Goal: Task Accomplishment & Management: Use online tool/utility

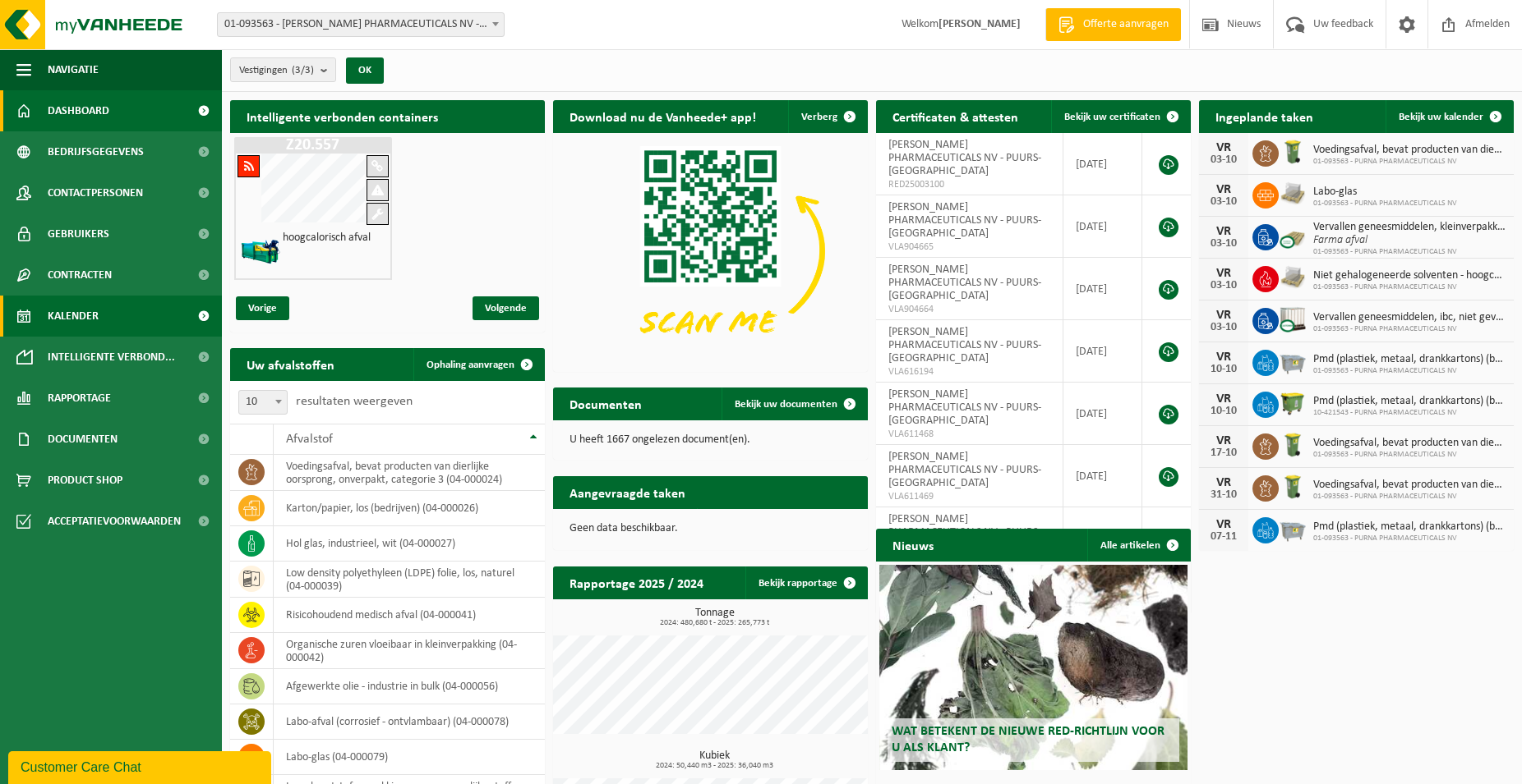
click at [80, 317] on span "Kalender" at bounding box center [72, 316] width 51 height 41
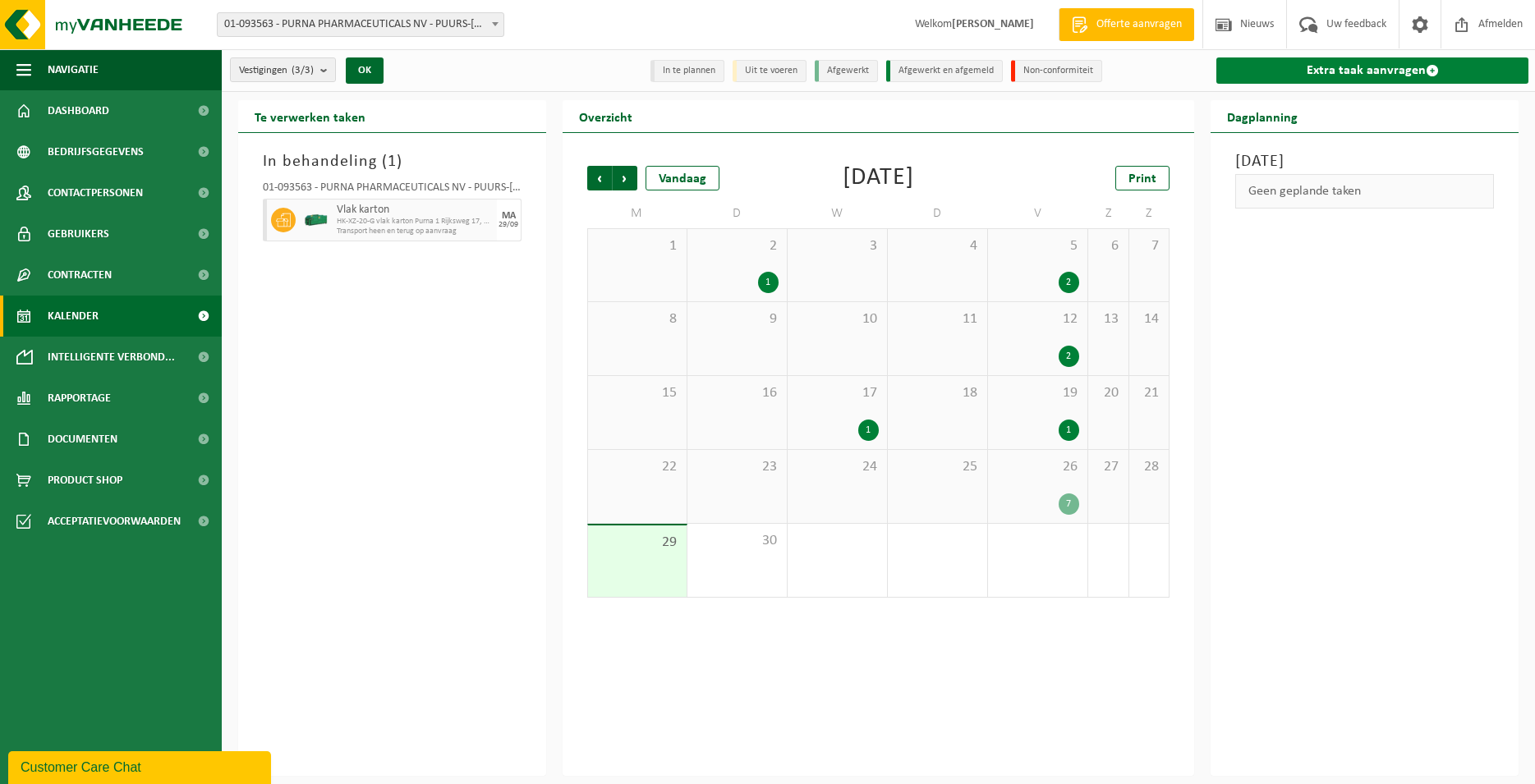
click at [1286, 66] on link "Extra taak aanvragen" at bounding box center [1372, 70] width 313 height 26
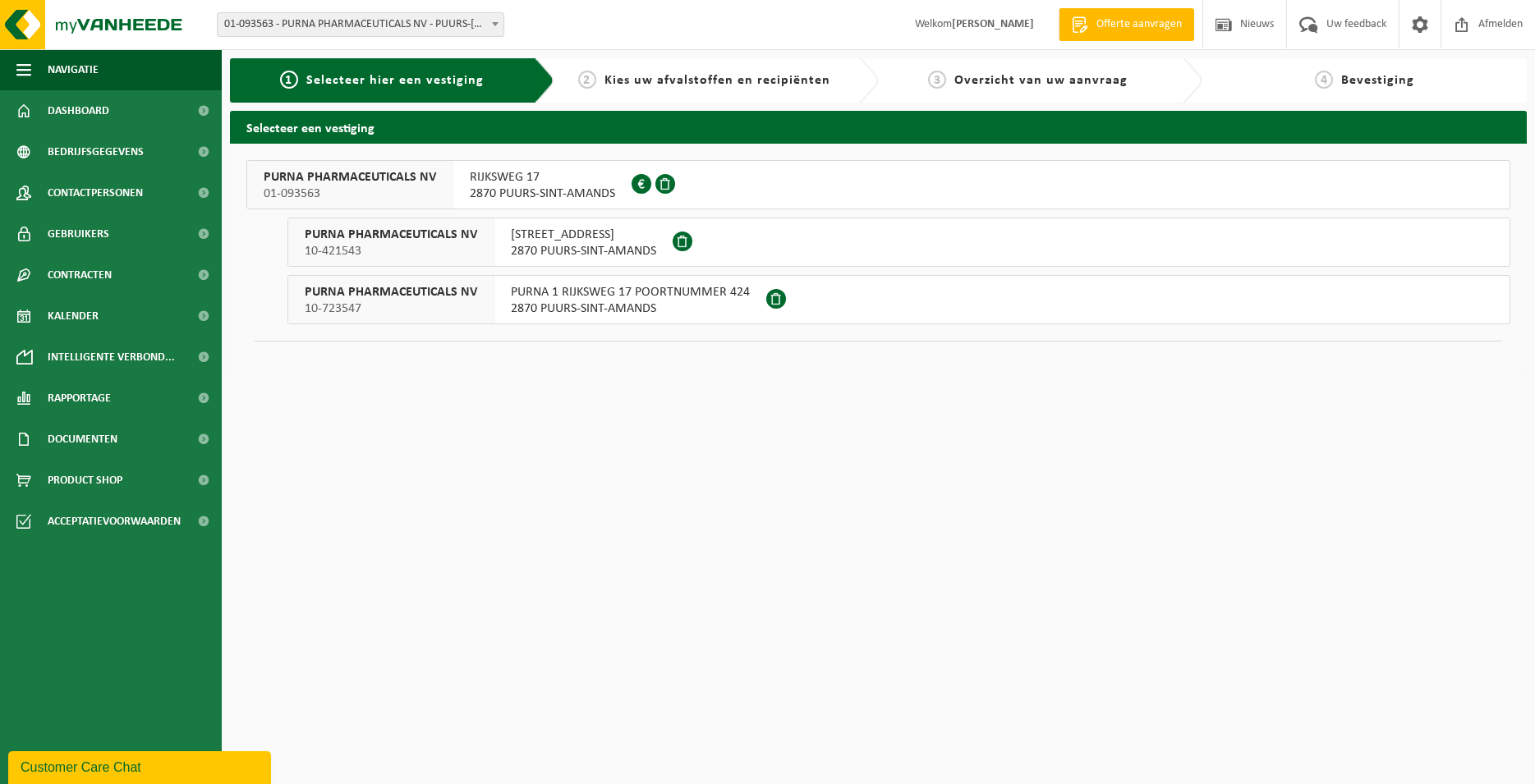
click at [321, 179] on span "PURNA PHARMACEUTICALS NV" at bounding box center [349, 177] width 172 height 16
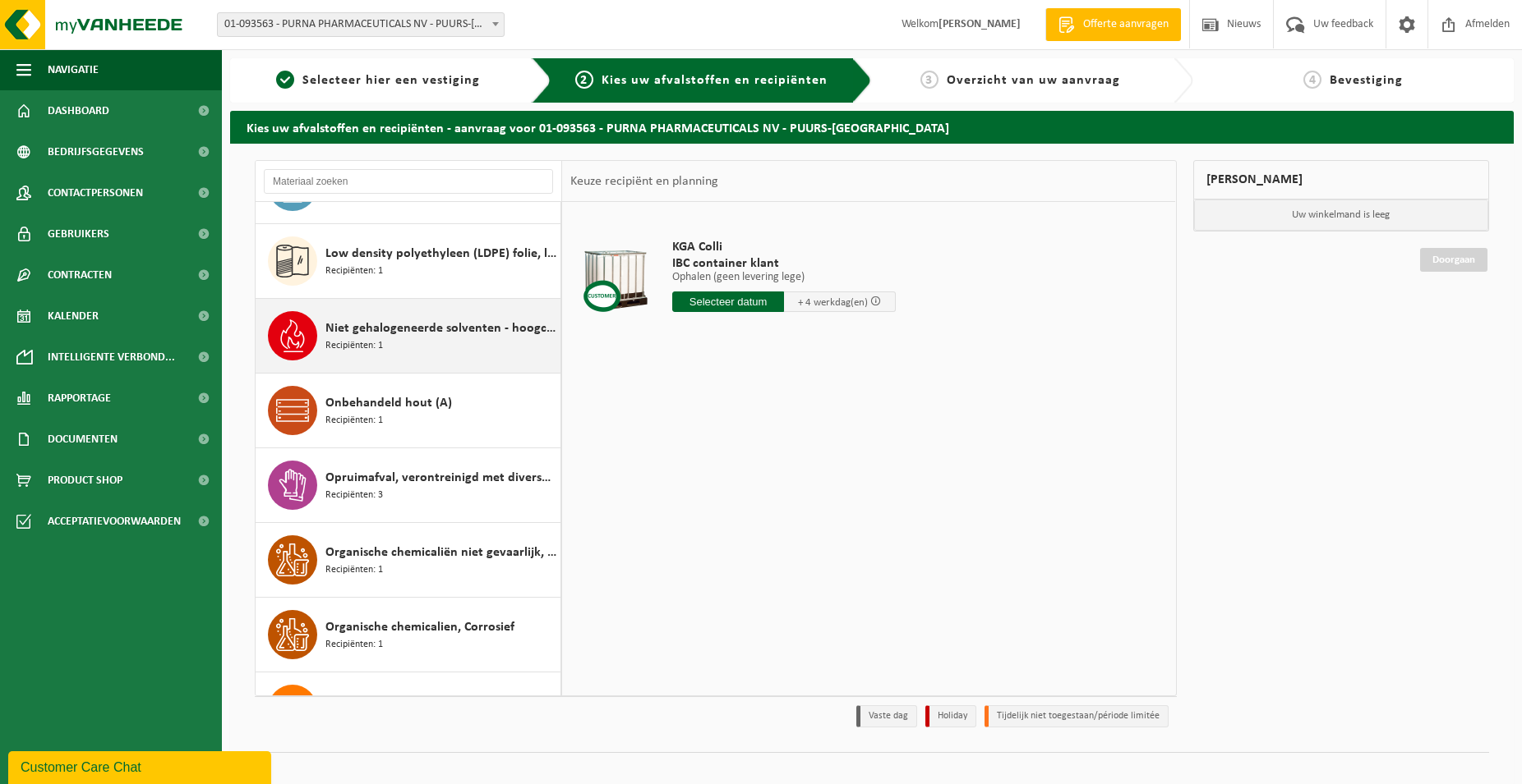
scroll to position [1346, 0]
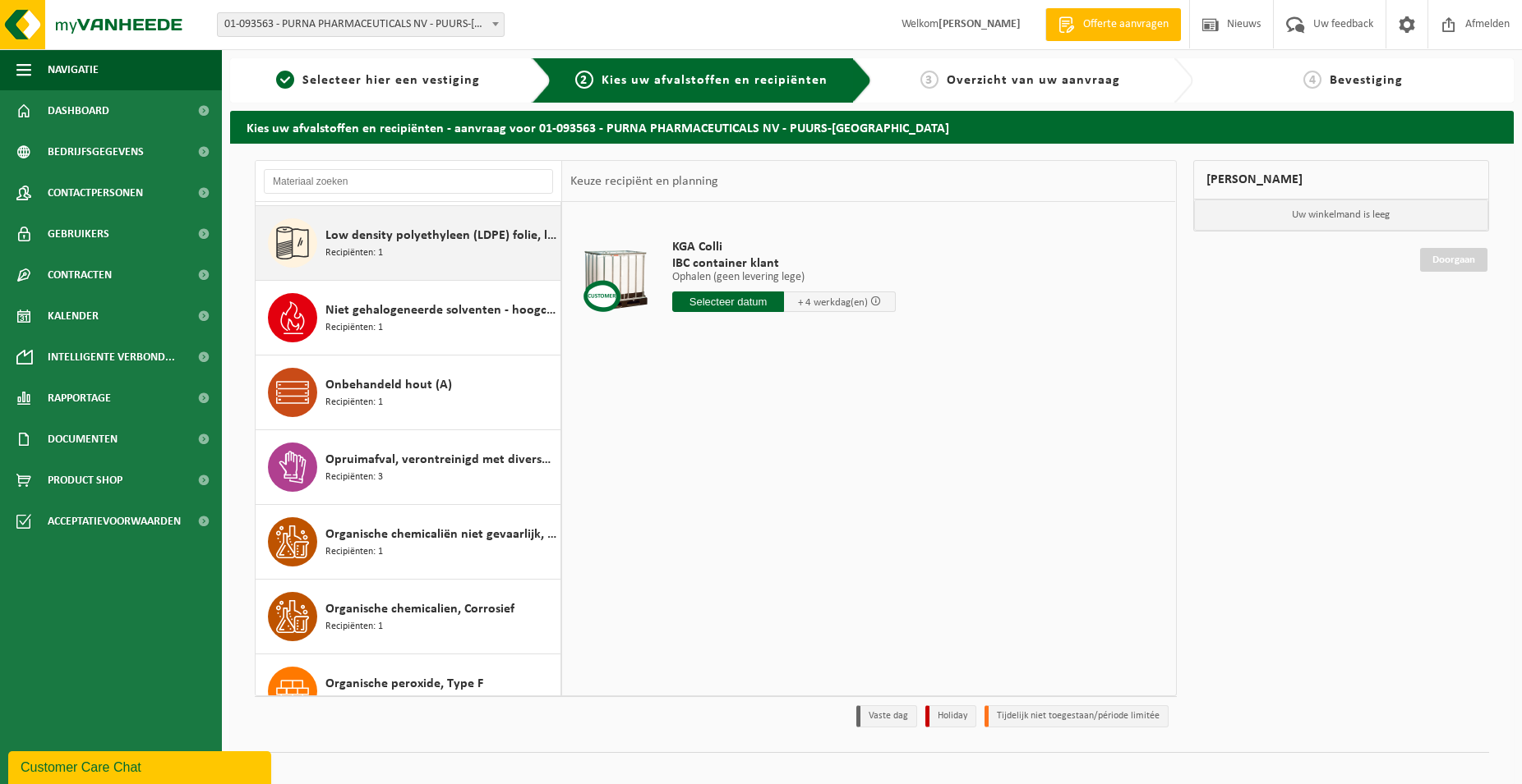
click at [374, 229] on span "Low density polyethyleen (LDPE) folie, los, naturel" at bounding box center [440, 236] width 230 height 20
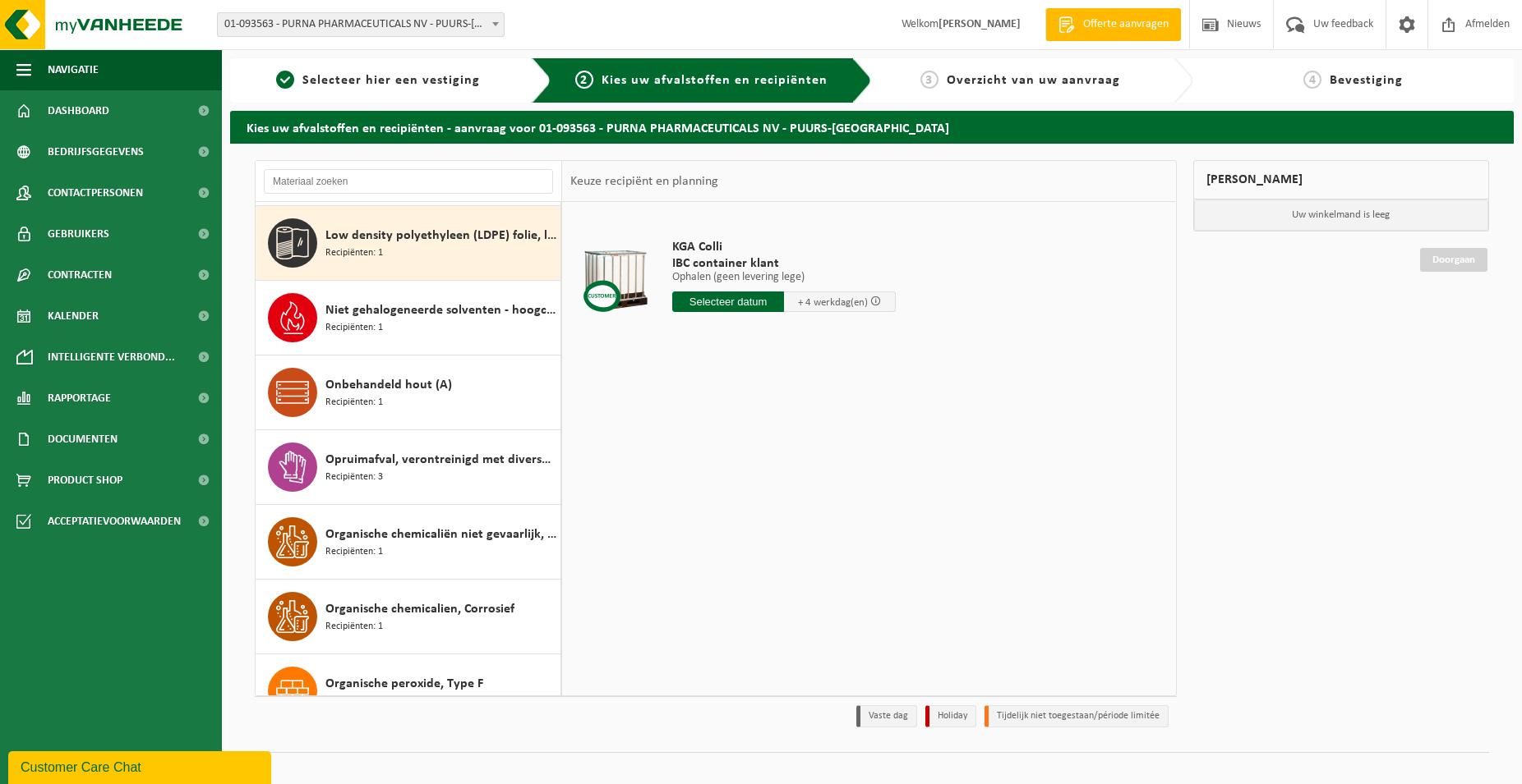
scroll to position [1347, 0]
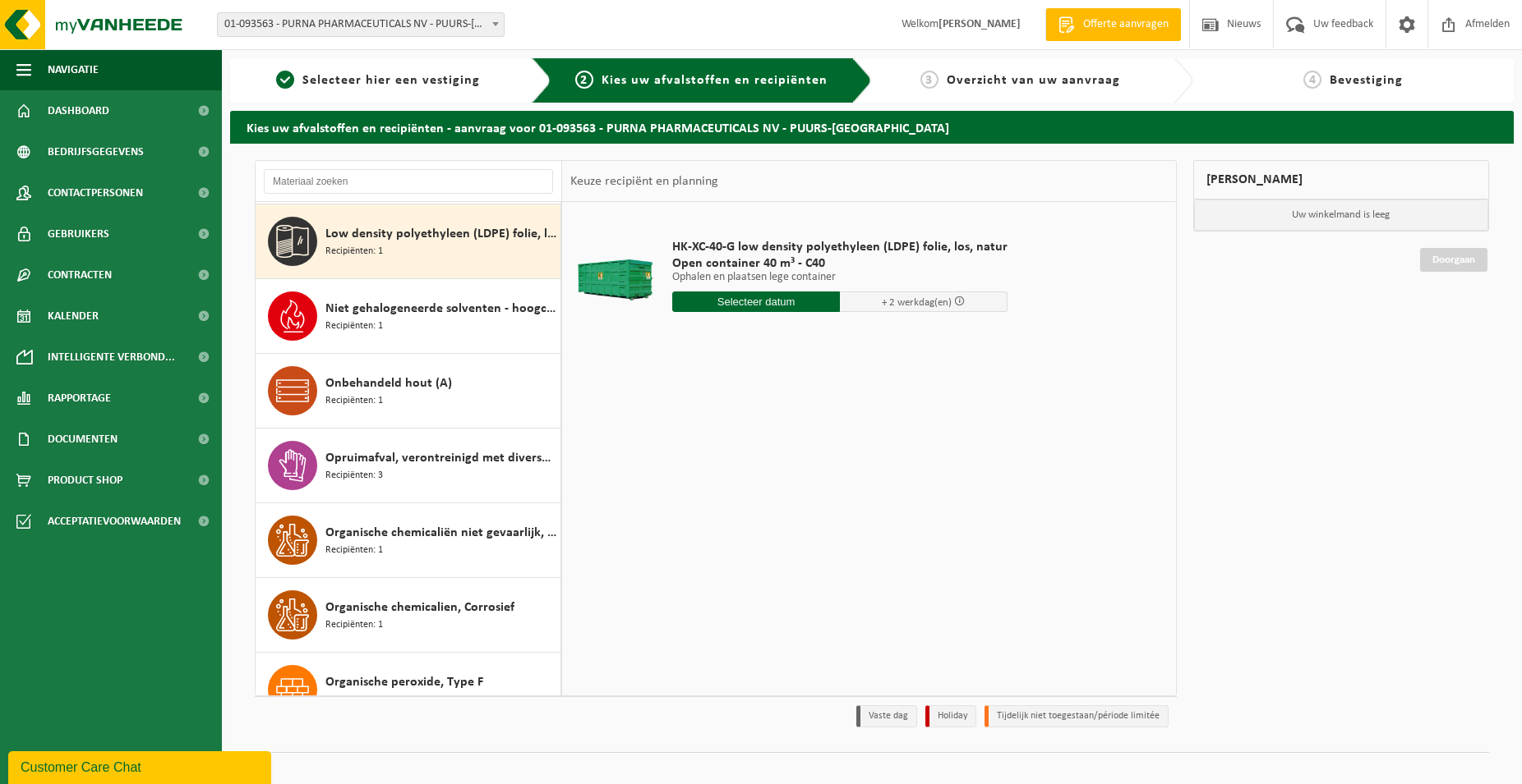
click at [735, 304] on input "text" at bounding box center [756, 302] width 168 height 21
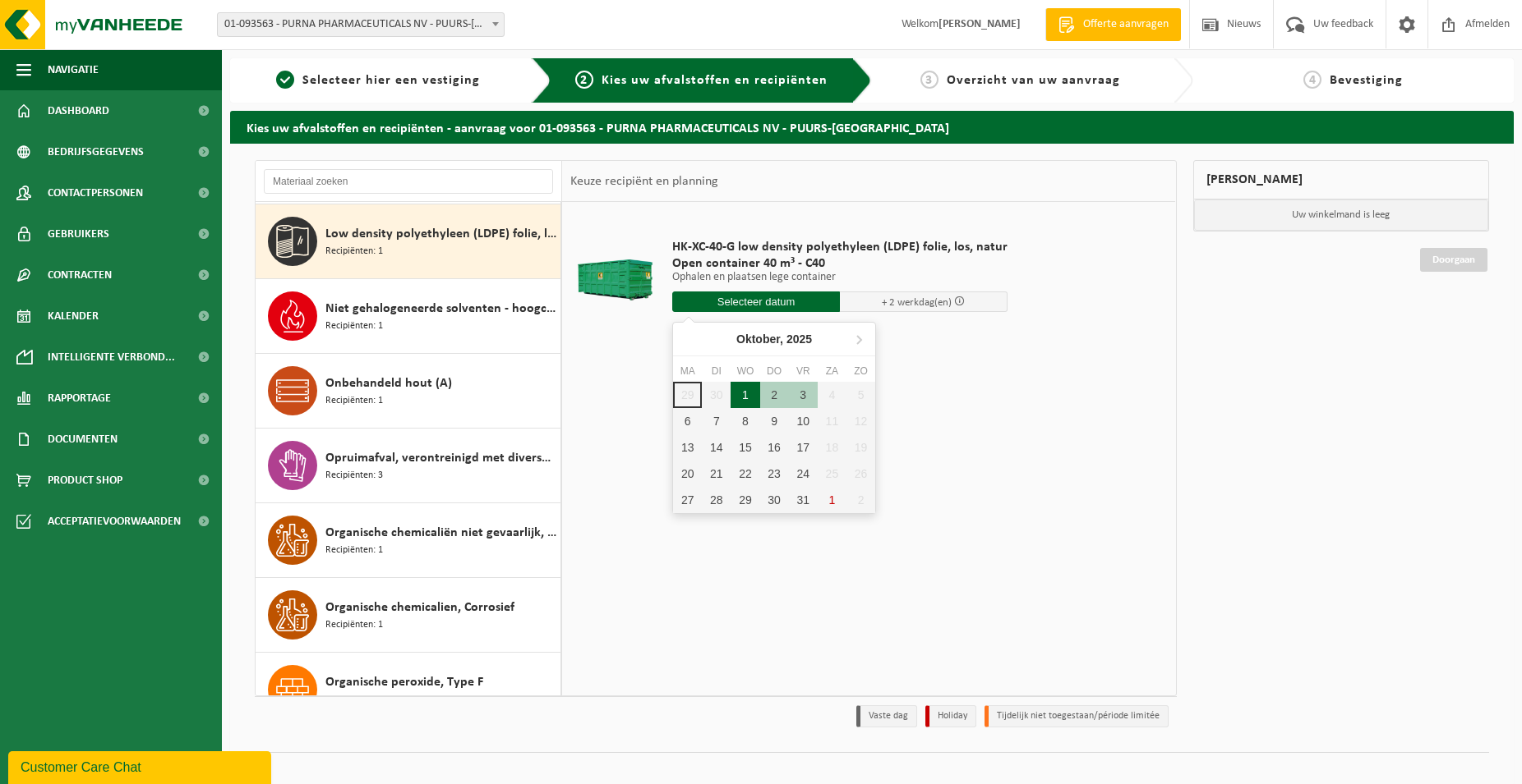
click at [742, 396] on div "1" at bounding box center [745, 395] width 29 height 26
type input "Van 2025-10-01"
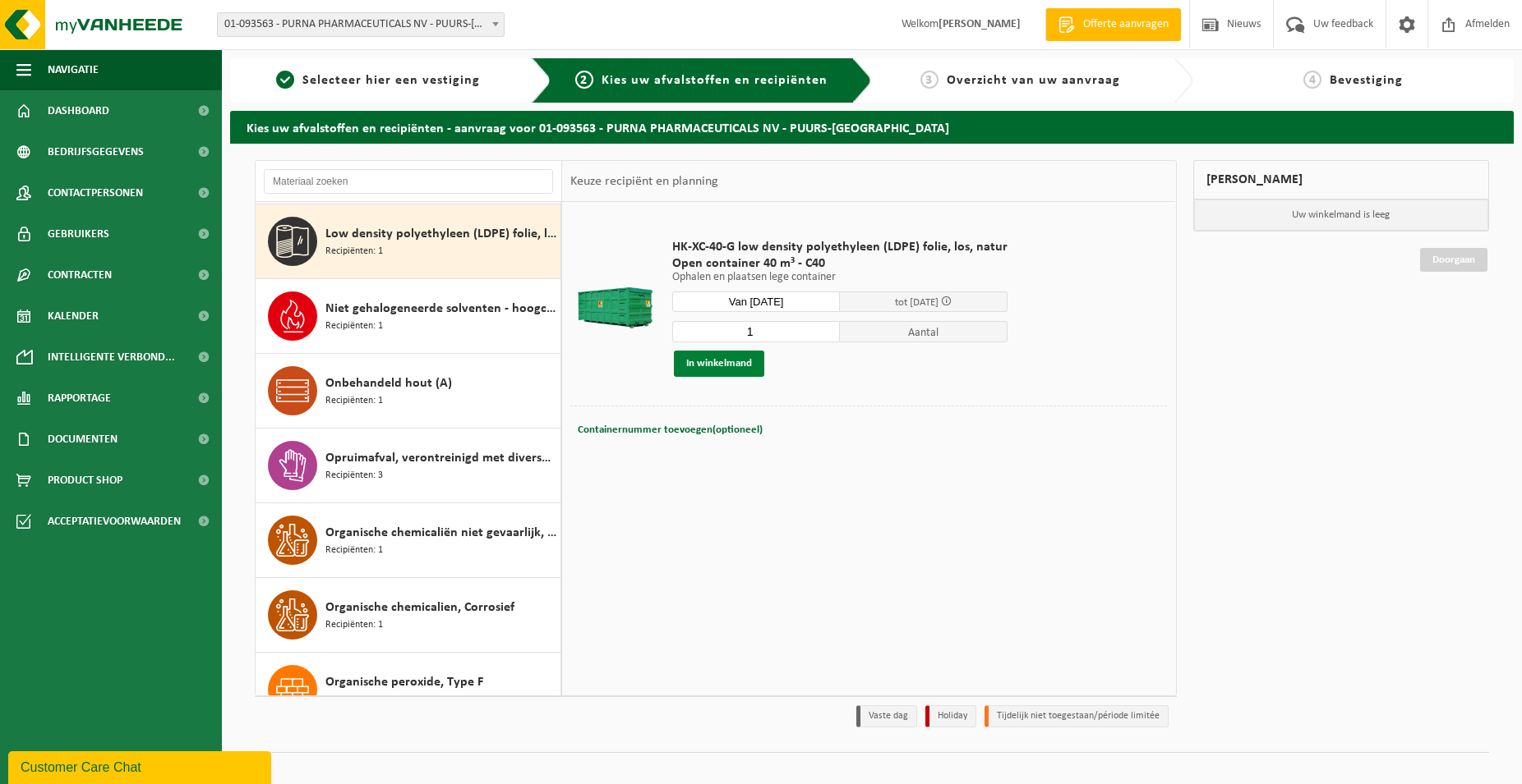
click at [717, 370] on button "In winkelmand" at bounding box center [718, 363] width 90 height 26
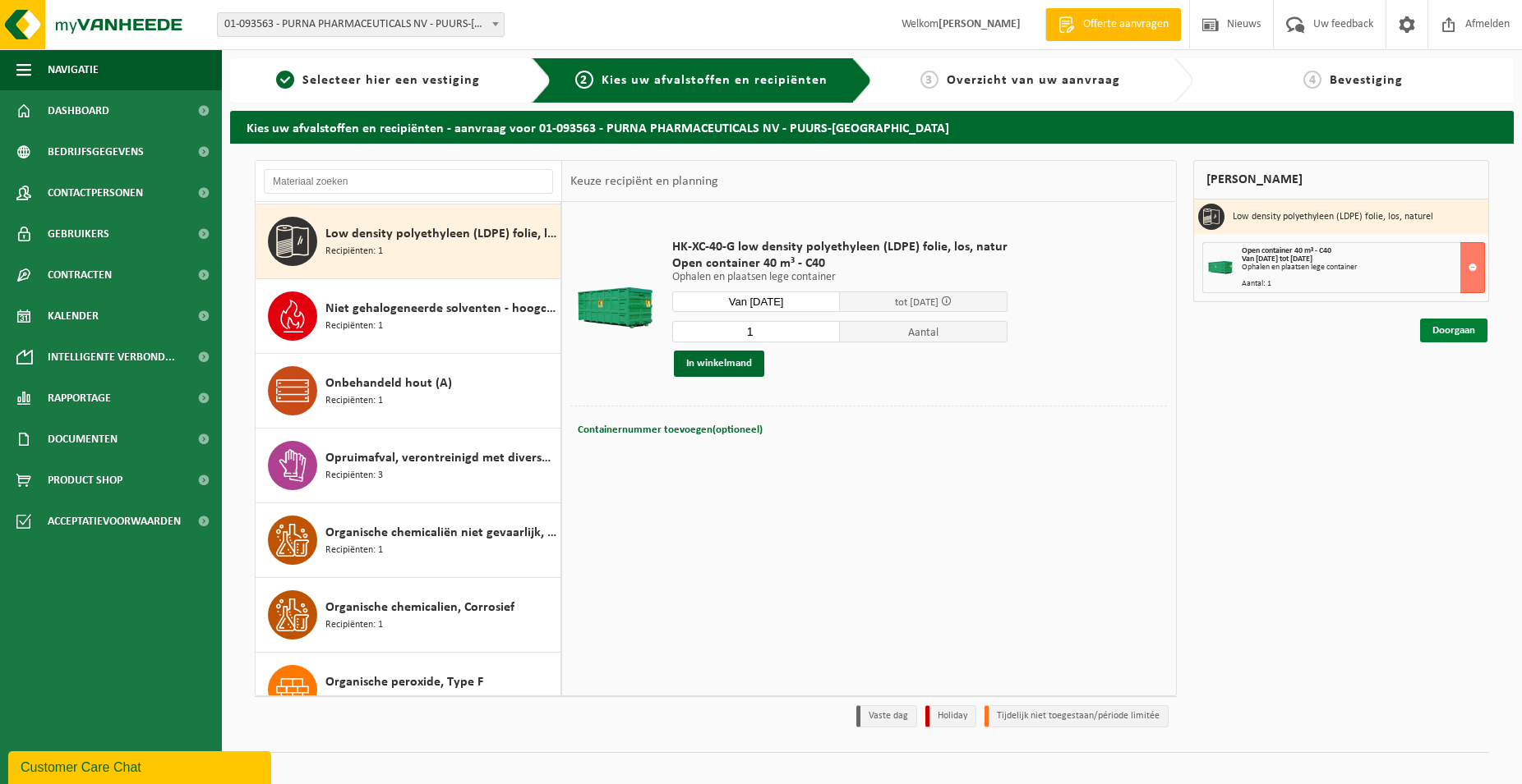
click at [1448, 333] on link "Doorgaan" at bounding box center [1452, 330] width 67 height 24
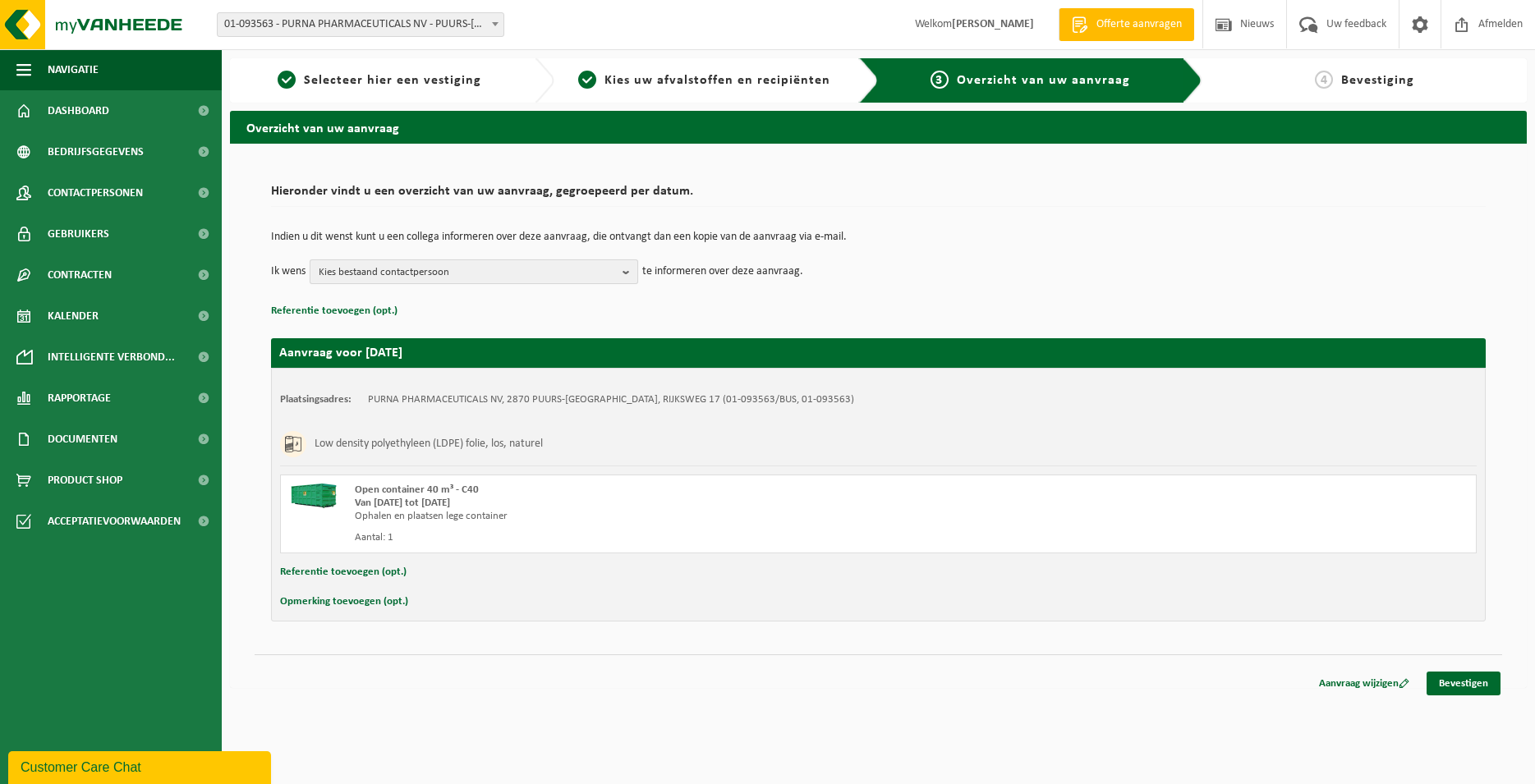
click at [449, 269] on span "Kies bestaand contactpersoon" at bounding box center [467, 273] width 297 height 25
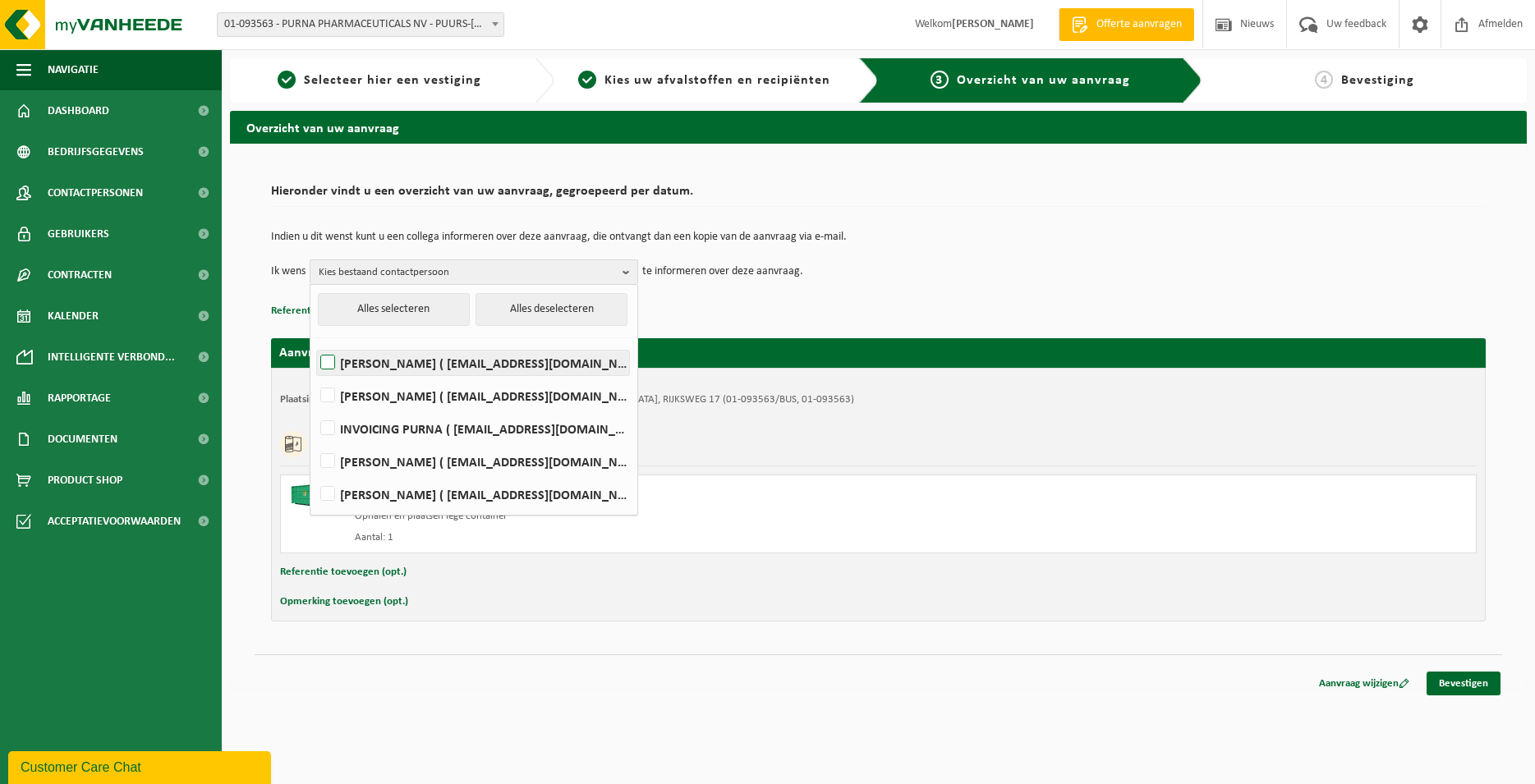
click at [376, 363] on label "Bruno Boerjan ( bbj@purna.be )" at bounding box center [473, 363] width 313 height 25
click at [314, 343] on input "Bruno Boerjan ( bbj@purna.be )" at bounding box center [313, 342] width 1 height 1
checkbox input "true"
click at [374, 395] on label "GUNTER DE HELT ( gdh@purna.be )" at bounding box center [473, 396] width 313 height 25
click at [314, 375] on input "GUNTER DE HELT ( gdh@purna.be )" at bounding box center [313, 374] width 1 height 1
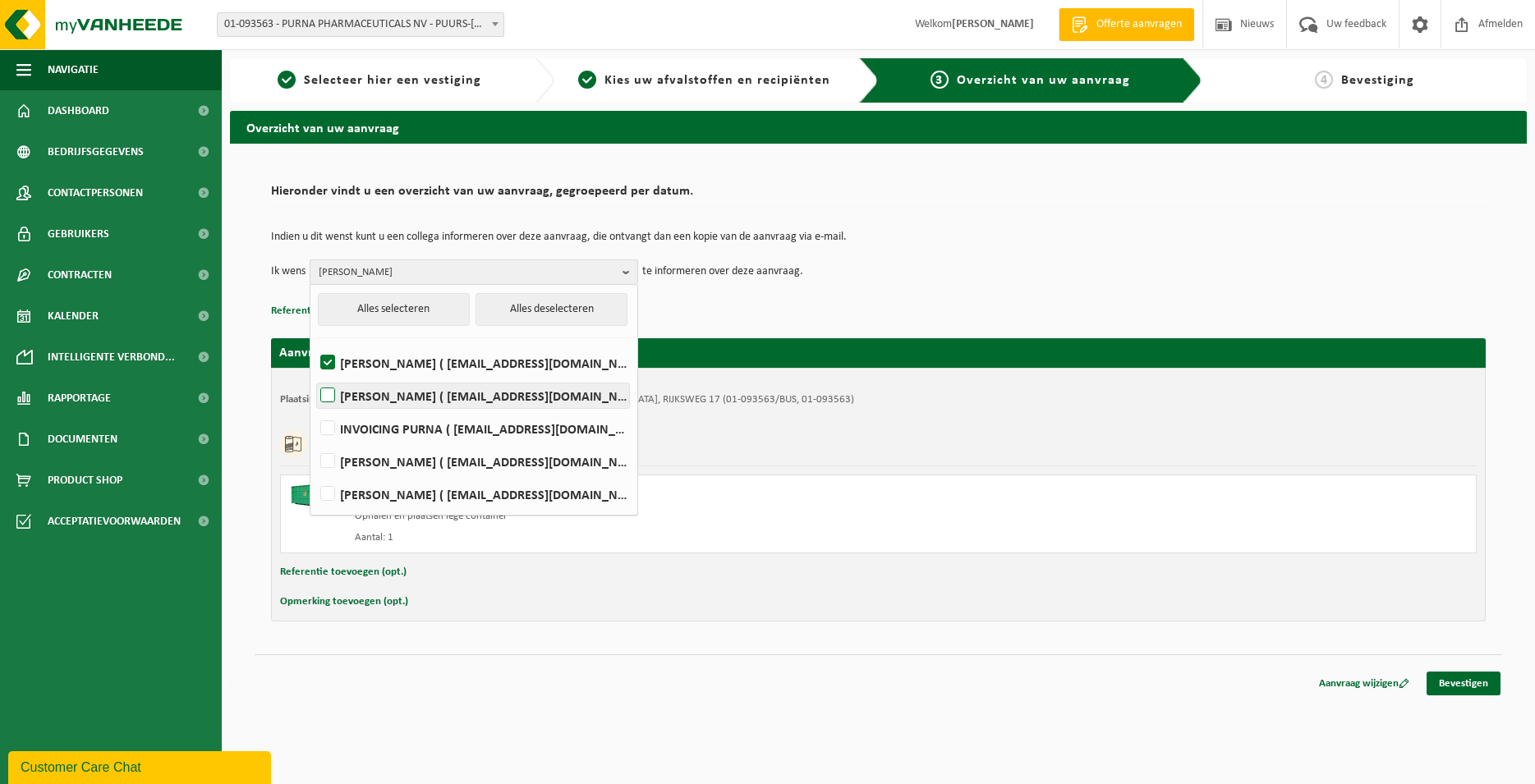
checkbox input "true"
click at [971, 665] on div "Aanvraag wijzigen Bevestigen" at bounding box center [878, 663] width 1247 height 17
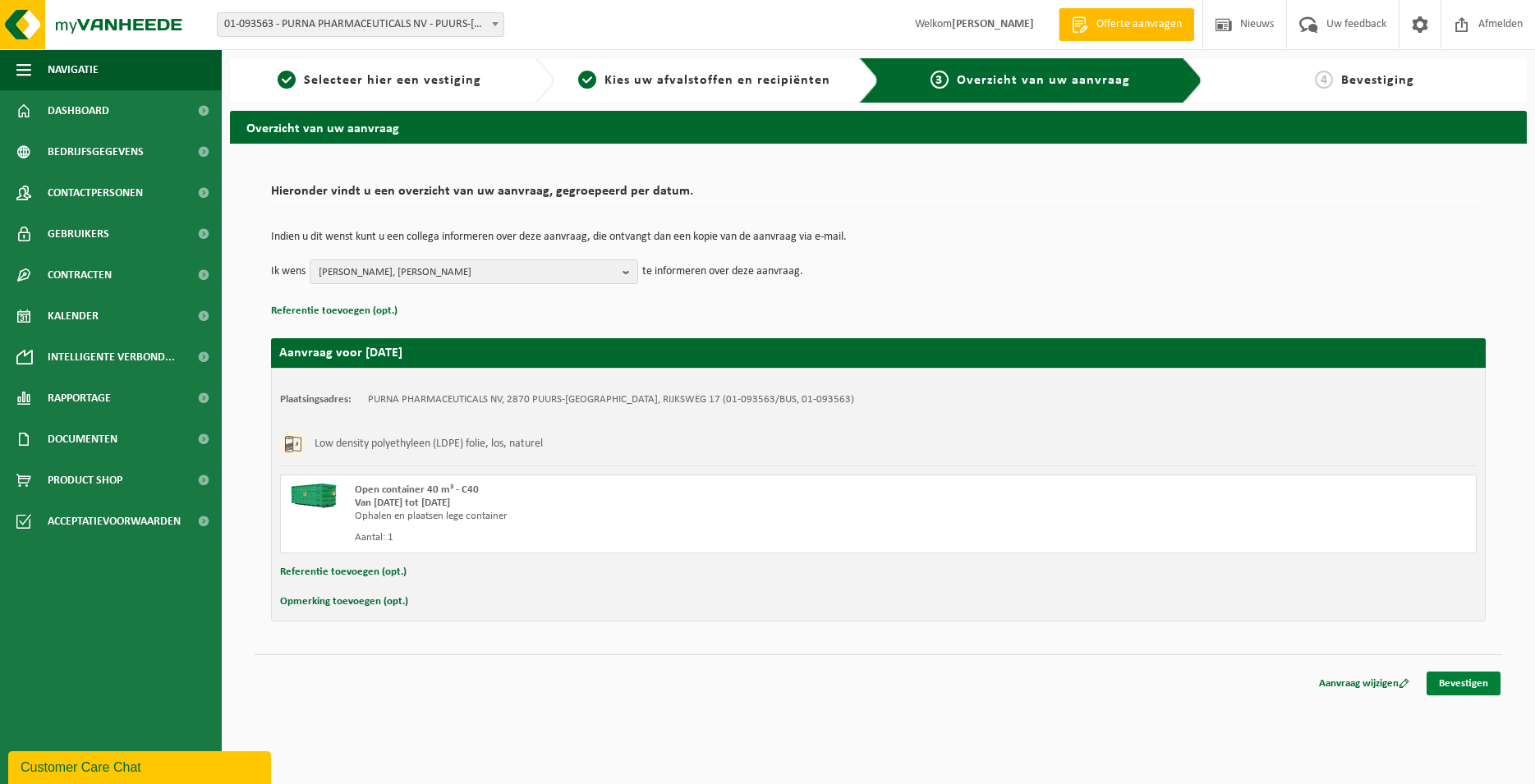
click at [1475, 685] on link "Bevestigen" at bounding box center [1464, 683] width 74 height 24
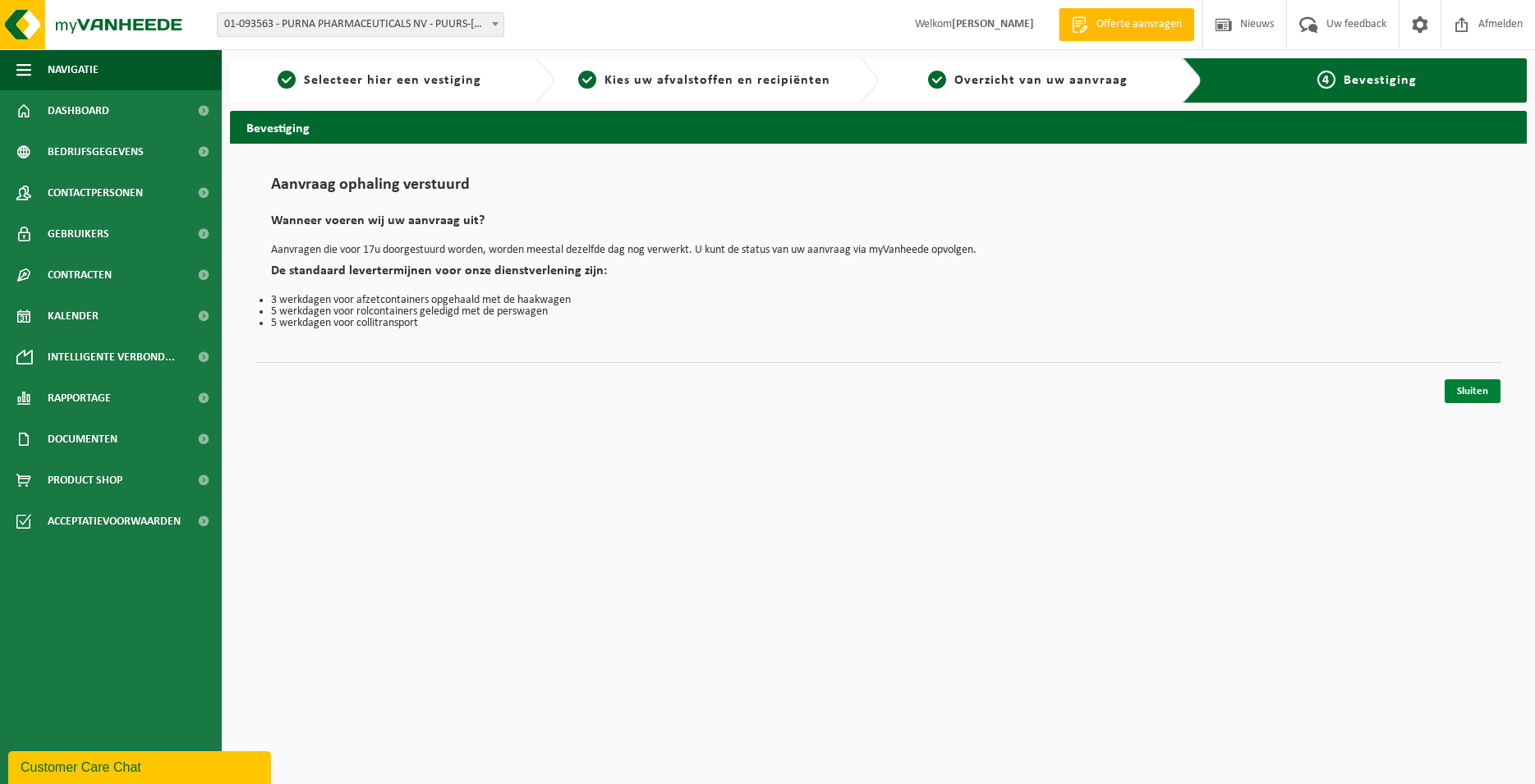
click at [1491, 395] on link "Sluiten" at bounding box center [1472, 391] width 56 height 24
